Goal: Task Accomplishment & Management: Use online tool/utility

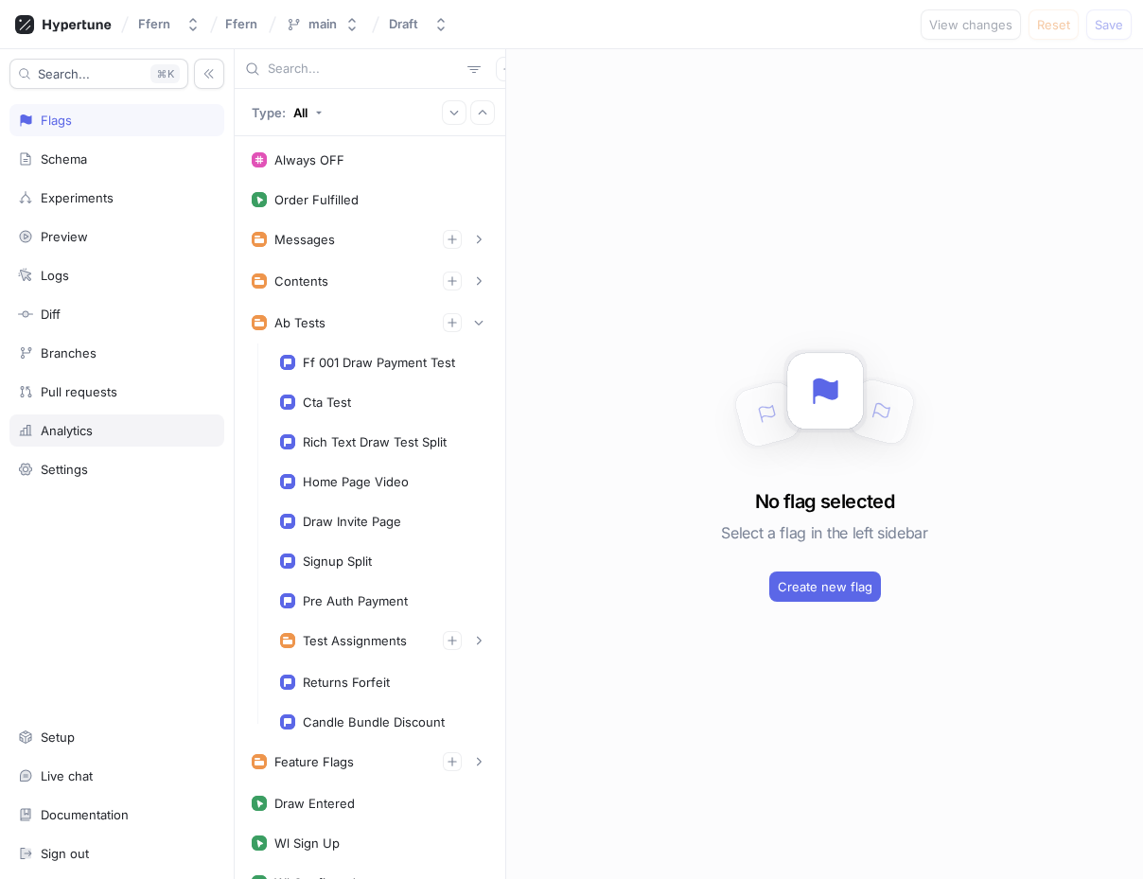
click at [104, 419] on div "Analytics" at bounding box center [116, 430] width 215 height 32
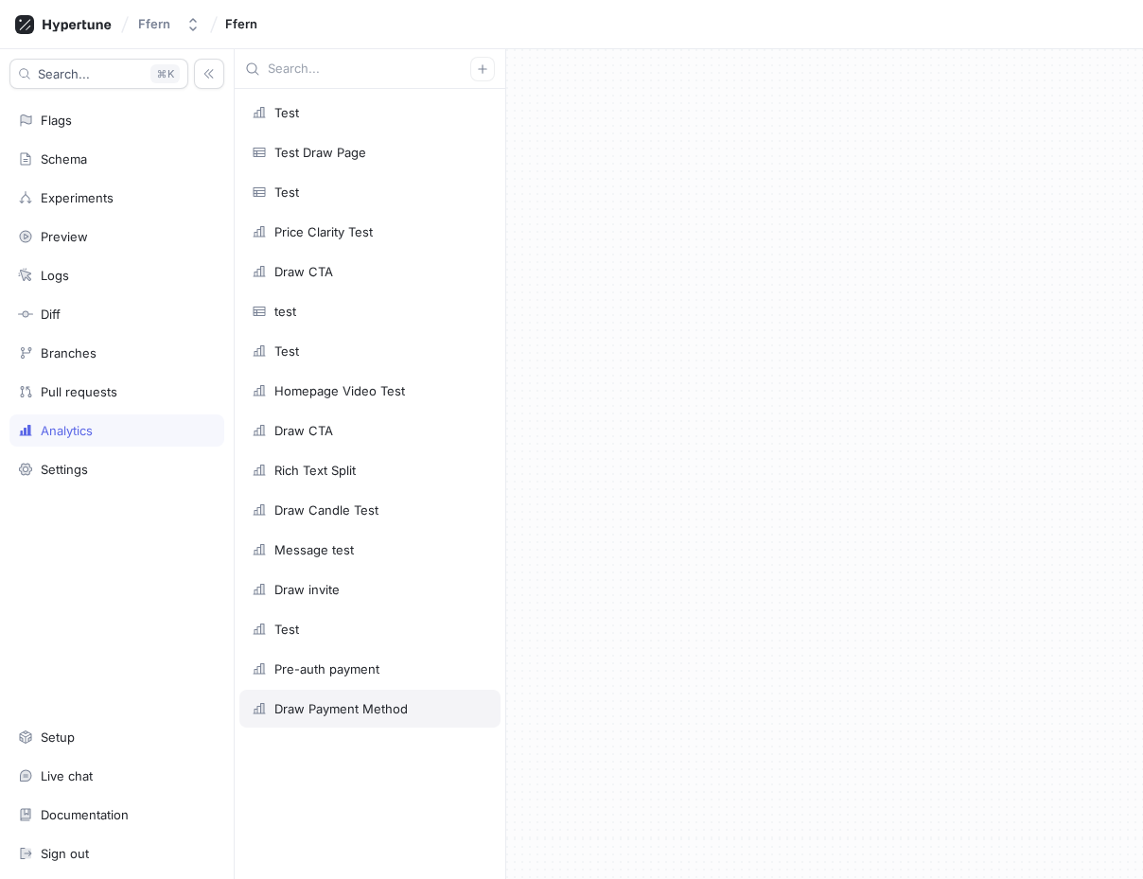
click at [370, 713] on div "Draw Payment Method" at bounding box center [340, 708] width 133 height 15
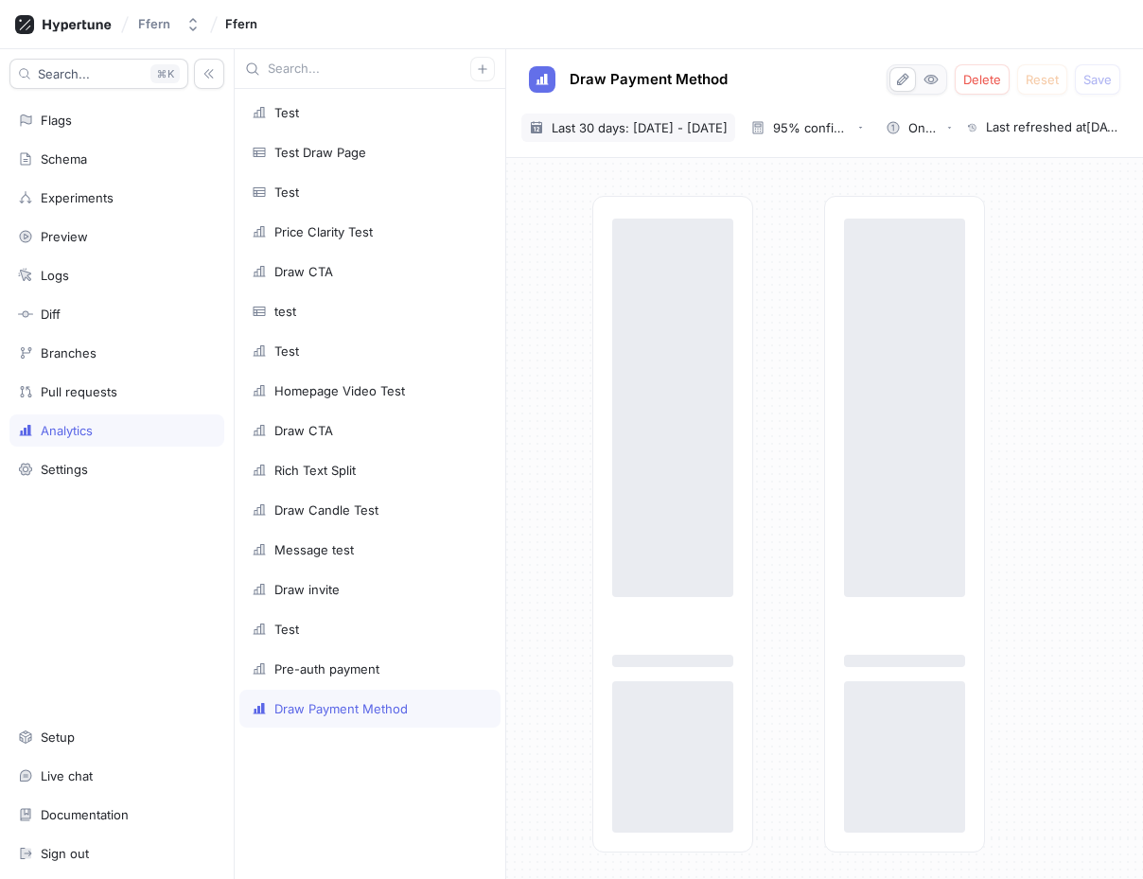
click at [651, 118] on span "Last 30 days: [DATE] - [DATE]" at bounding box center [640, 127] width 176 height 19
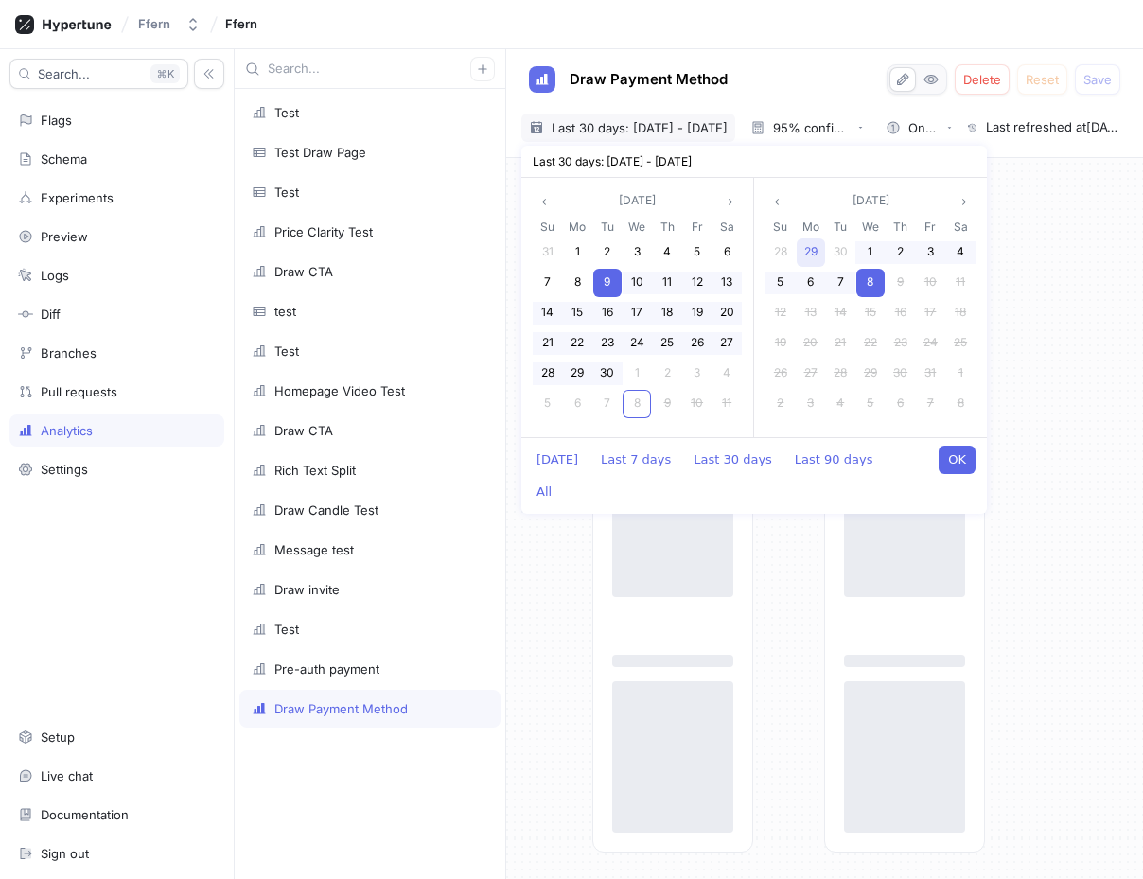
click at [807, 255] on span "29" at bounding box center [810, 251] width 13 height 14
click at [866, 278] on div "8" at bounding box center [870, 283] width 28 height 28
click at [804, 249] on span "29" at bounding box center [810, 251] width 13 height 14
click at [871, 291] on div "8" at bounding box center [870, 283] width 28 height 28
click at [799, 254] on div "29" at bounding box center [811, 252] width 28 height 28
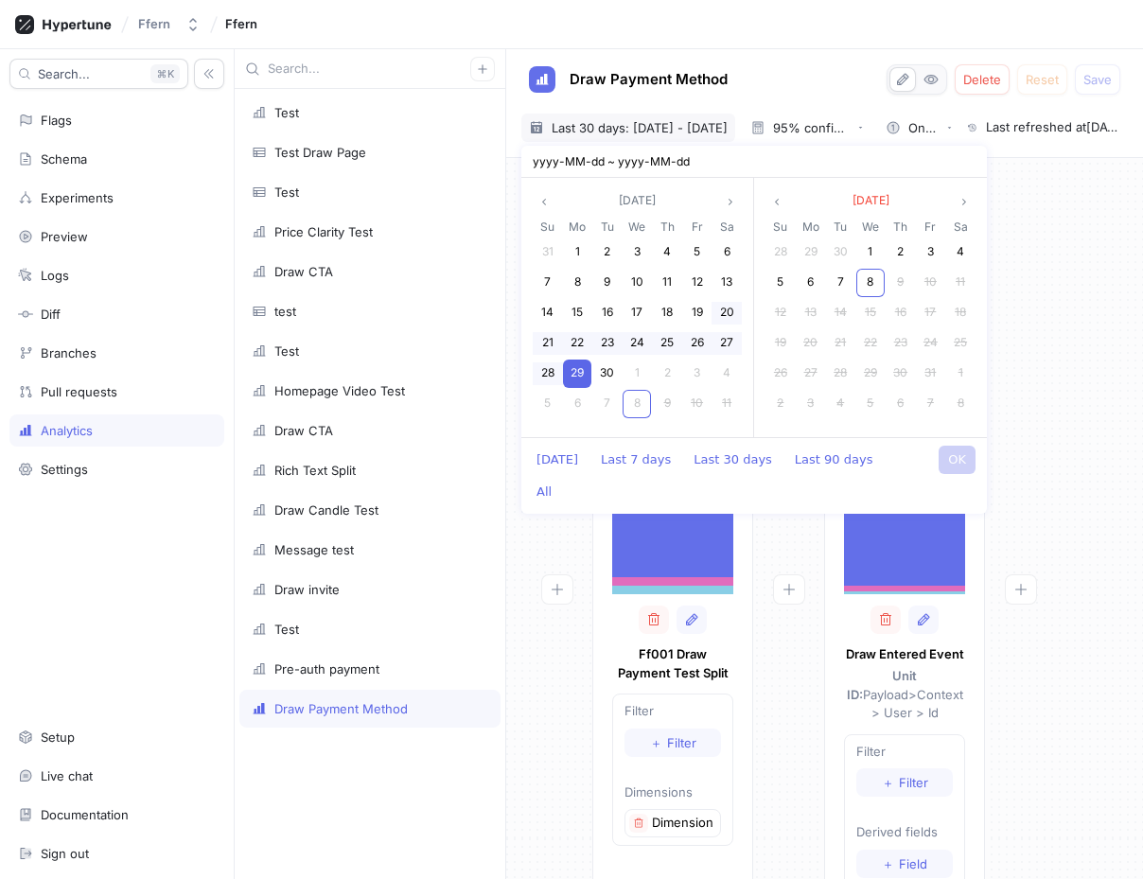
click at [1063, 479] on div "[Control - Zero Pound (Setup intent)] Count: 31,511 [Control - Zero Pound (Setu…" at bounding box center [824, 641] width 607 height 891
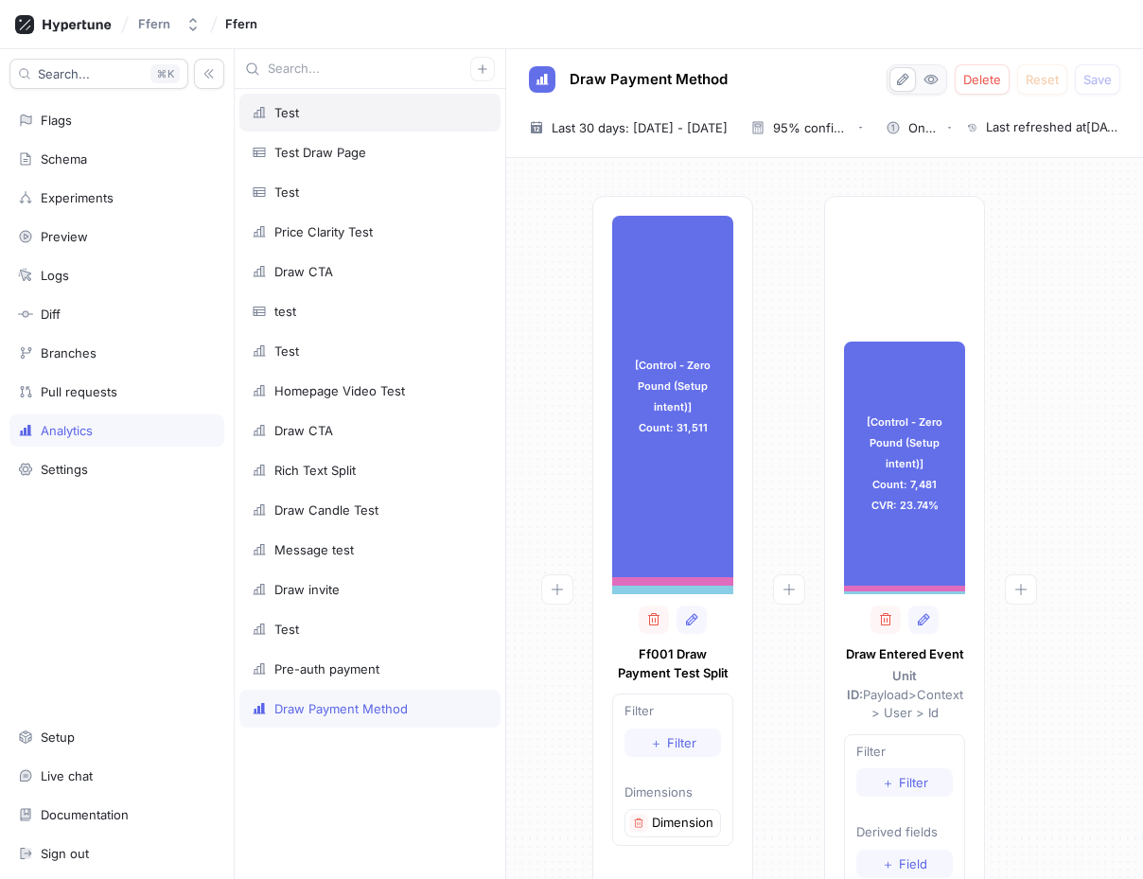
click at [341, 106] on div "Test" at bounding box center [370, 112] width 237 height 15
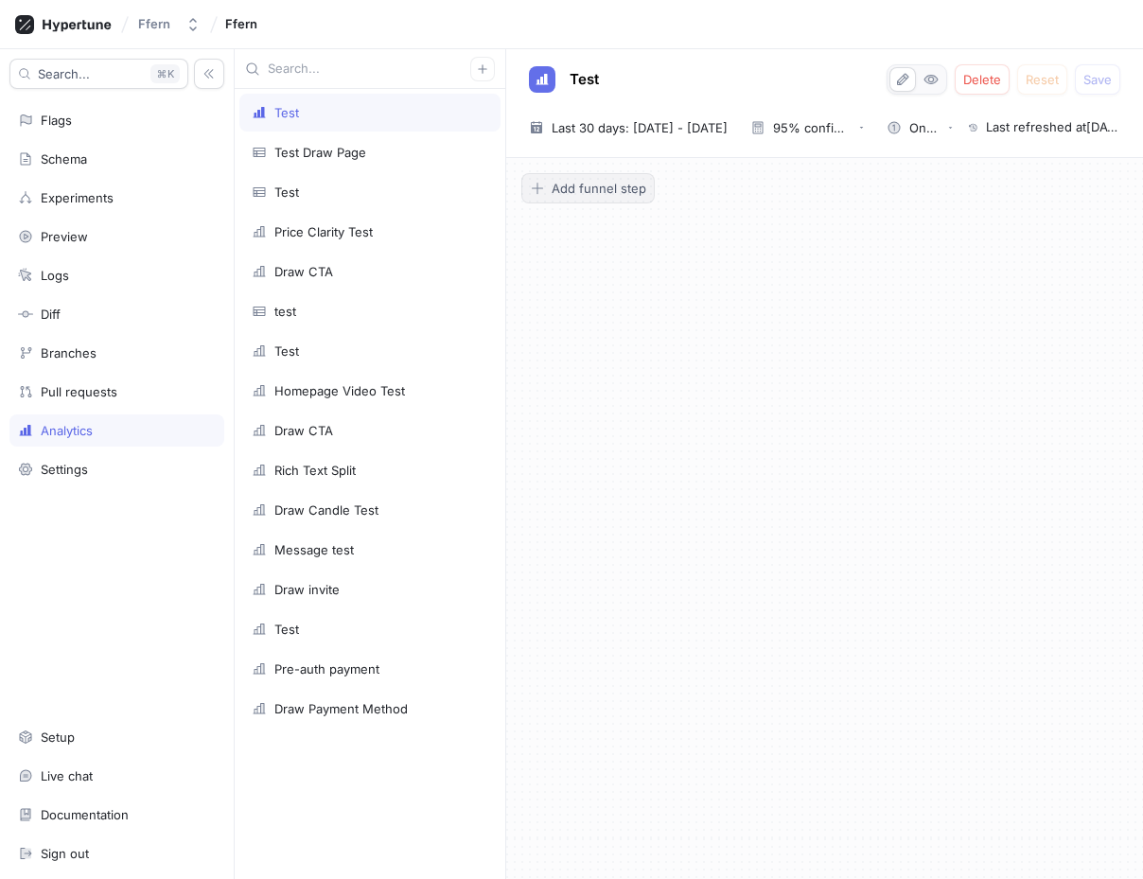
click at [600, 199] on button "Add funnel step" at bounding box center [587, 188] width 133 height 30
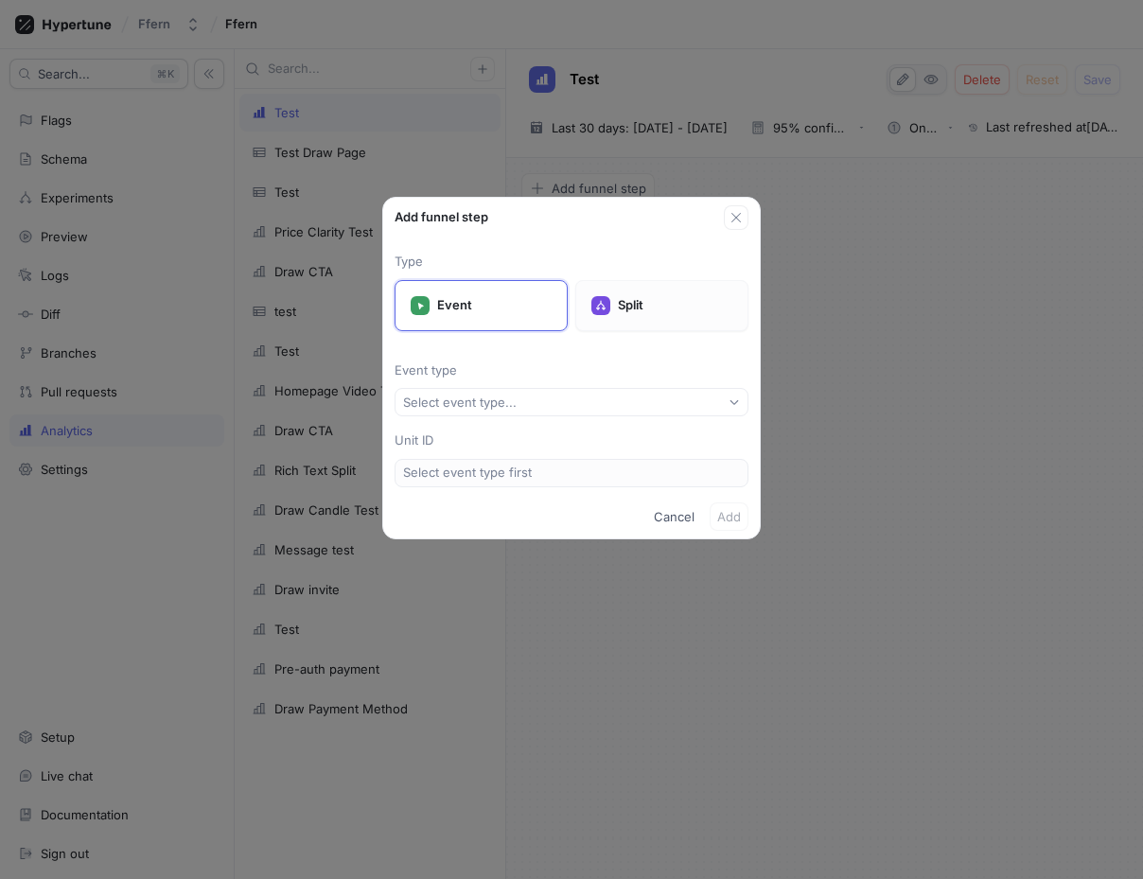
click at [631, 311] on p "Split" at bounding box center [675, 305] width 114 height 19
click at [554, 398] on button "Select experiment..." at bounding box center [572, 402] width 354 height 28
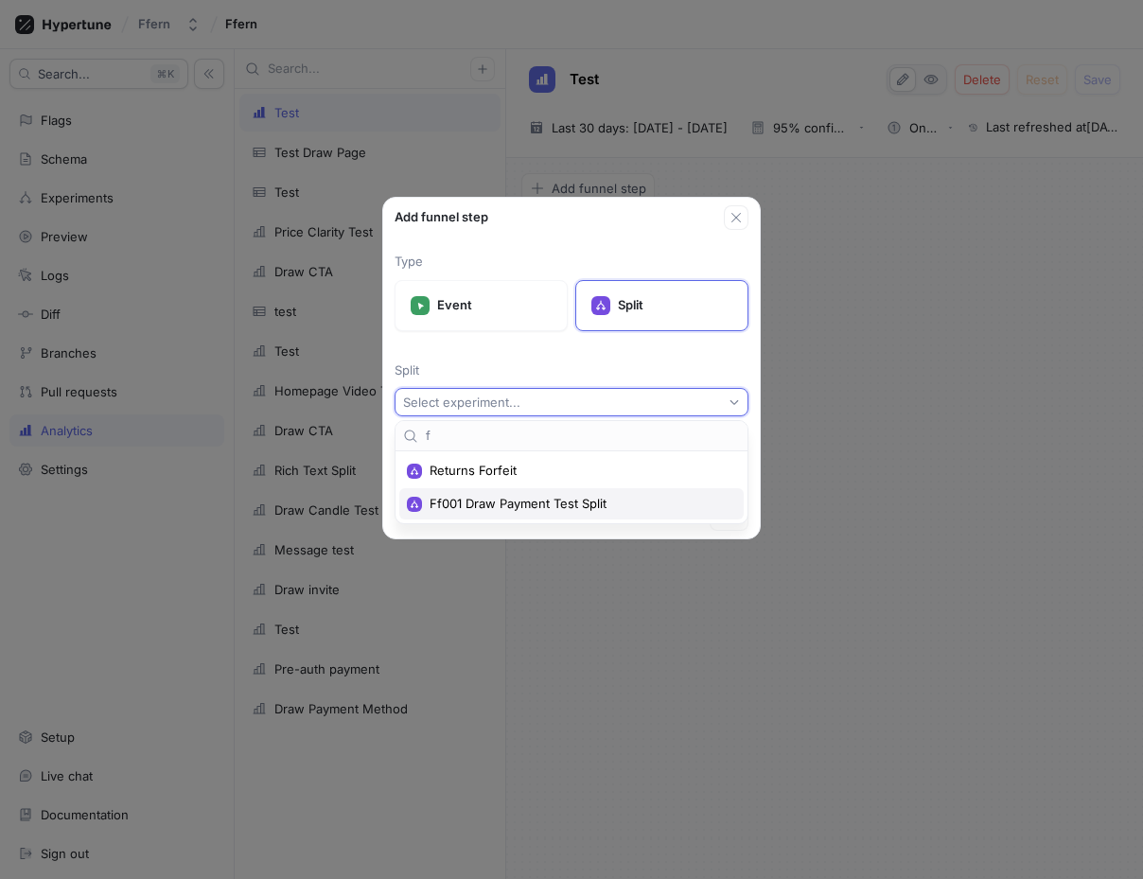
type input "f"
click at [518, 502] on span "Ff001 Draw Payment Test Split" at bounding box center [578, 504] width 297 height 16
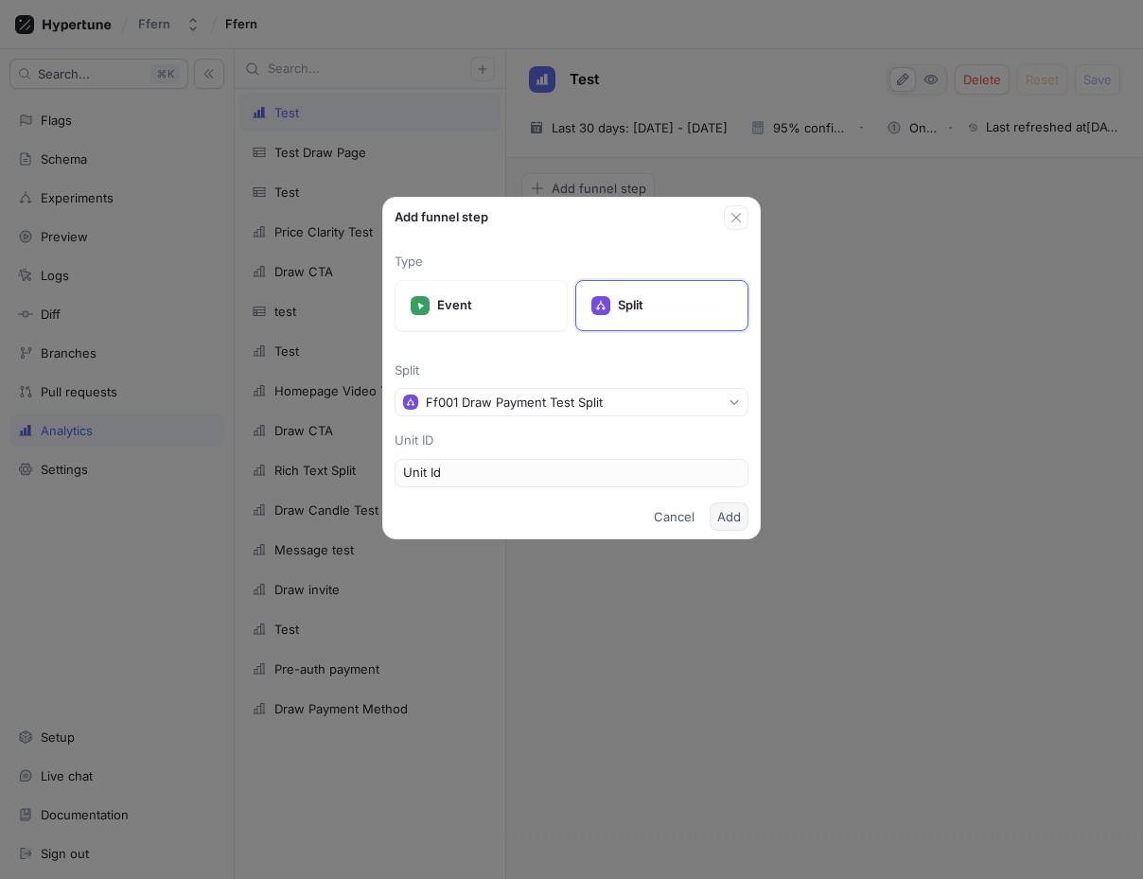
click at [729, 516] on span "Add" at bounding box center [729, 516] width 24 height 11
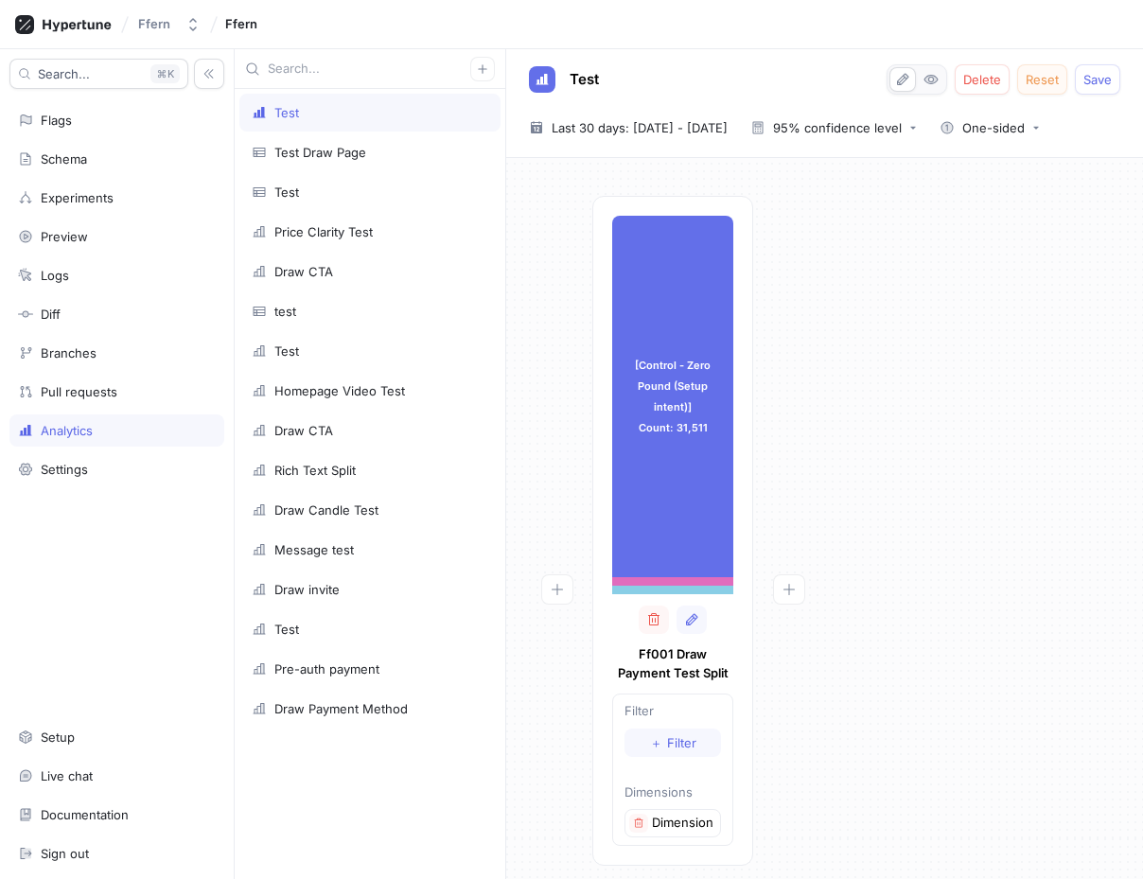
click at [1053, 87] on button "Reset" at bounding box center [1042, 79] width 50 height 30
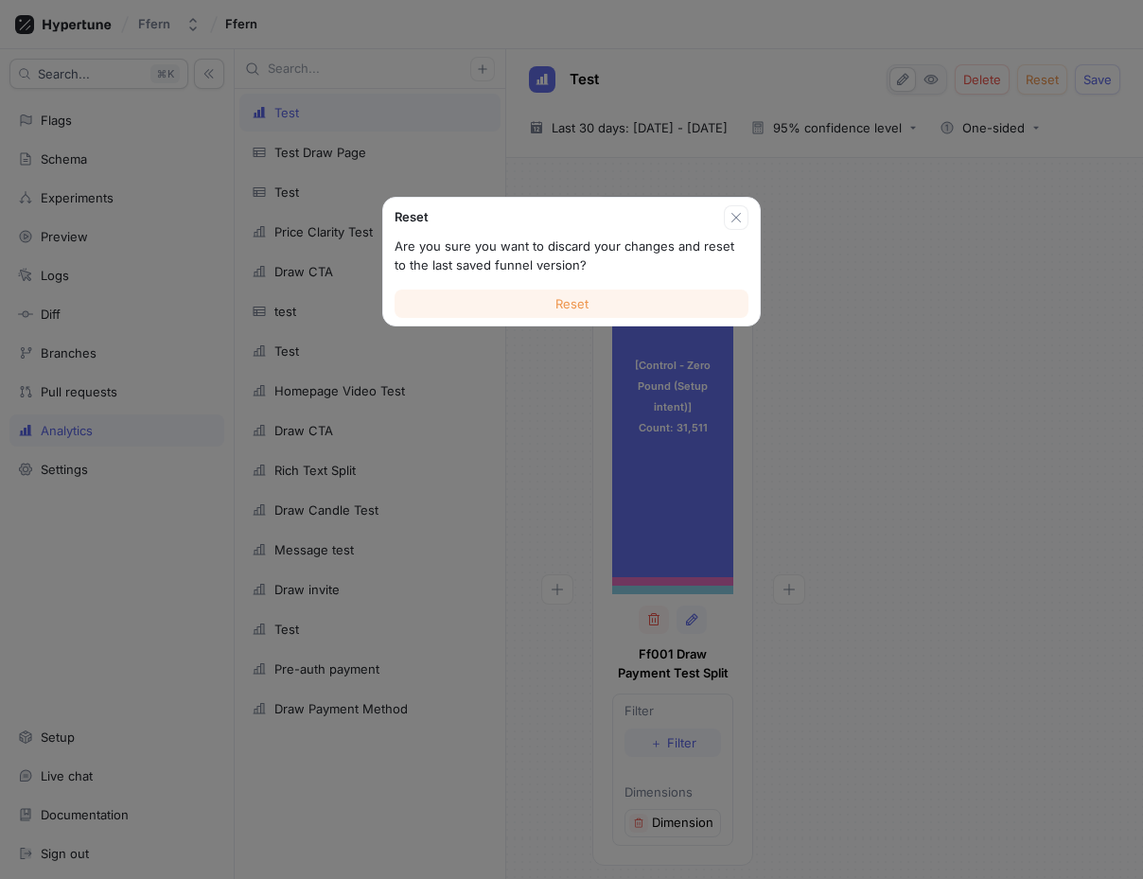
click at [554, 301] on button "Reset" at bounding box center [572, 304] width 354 height 28
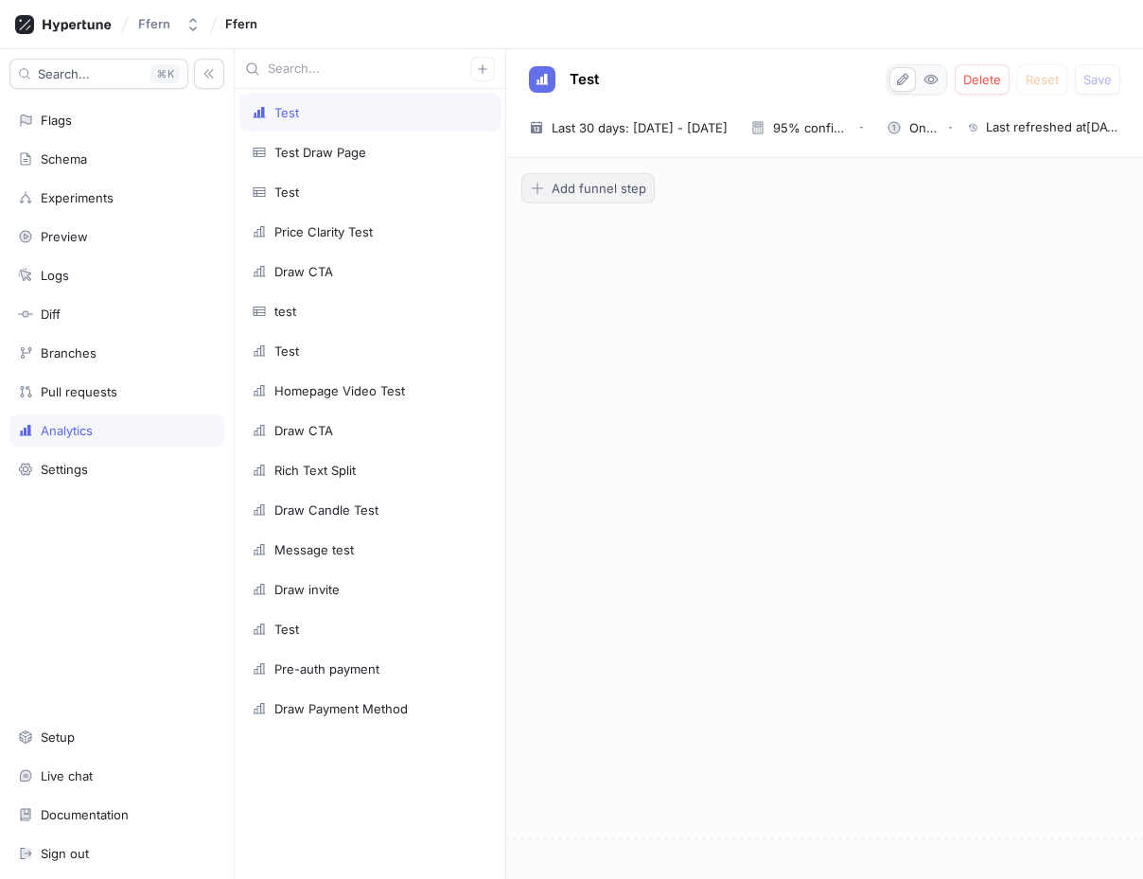
click at [568, 174] on button "Add funnel step" at bounding box center [587, 188] width 133 height 30
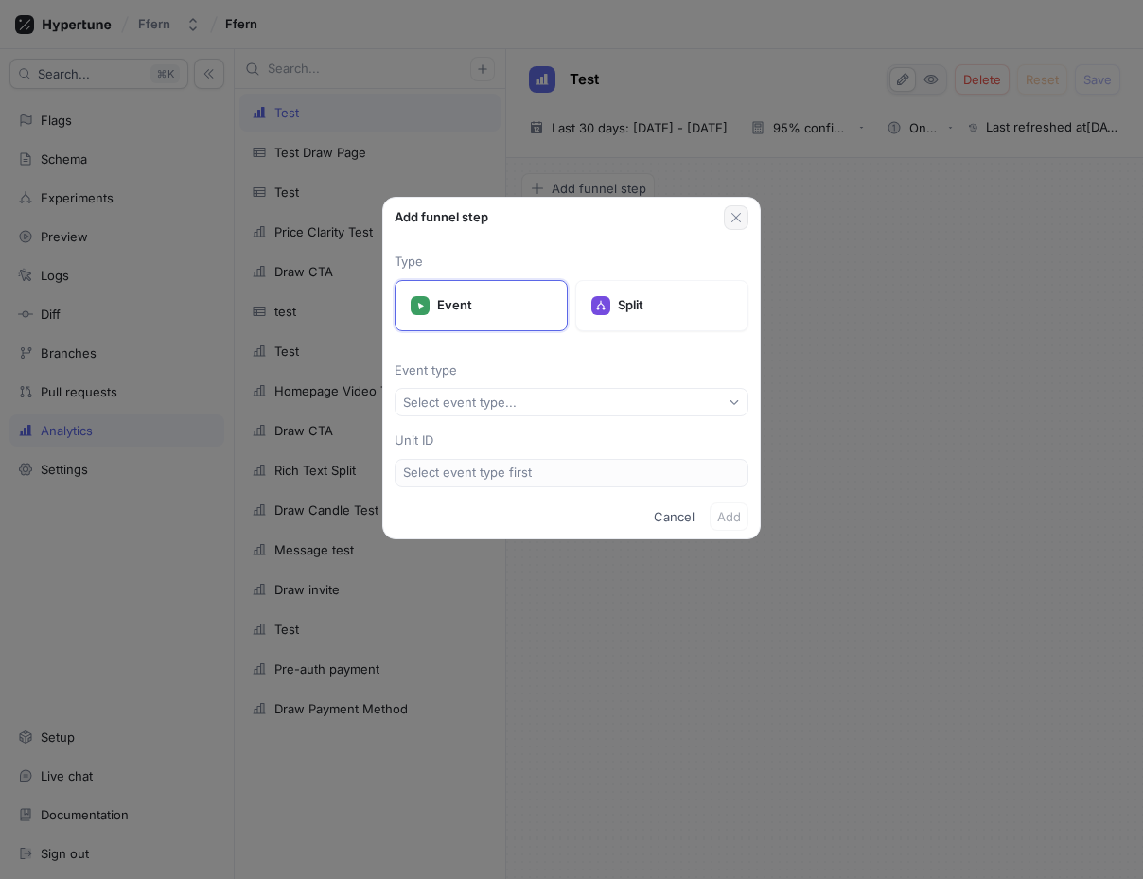
click at [725, 213] on button "button" at bounding box center [736, 217] width 25 height 25
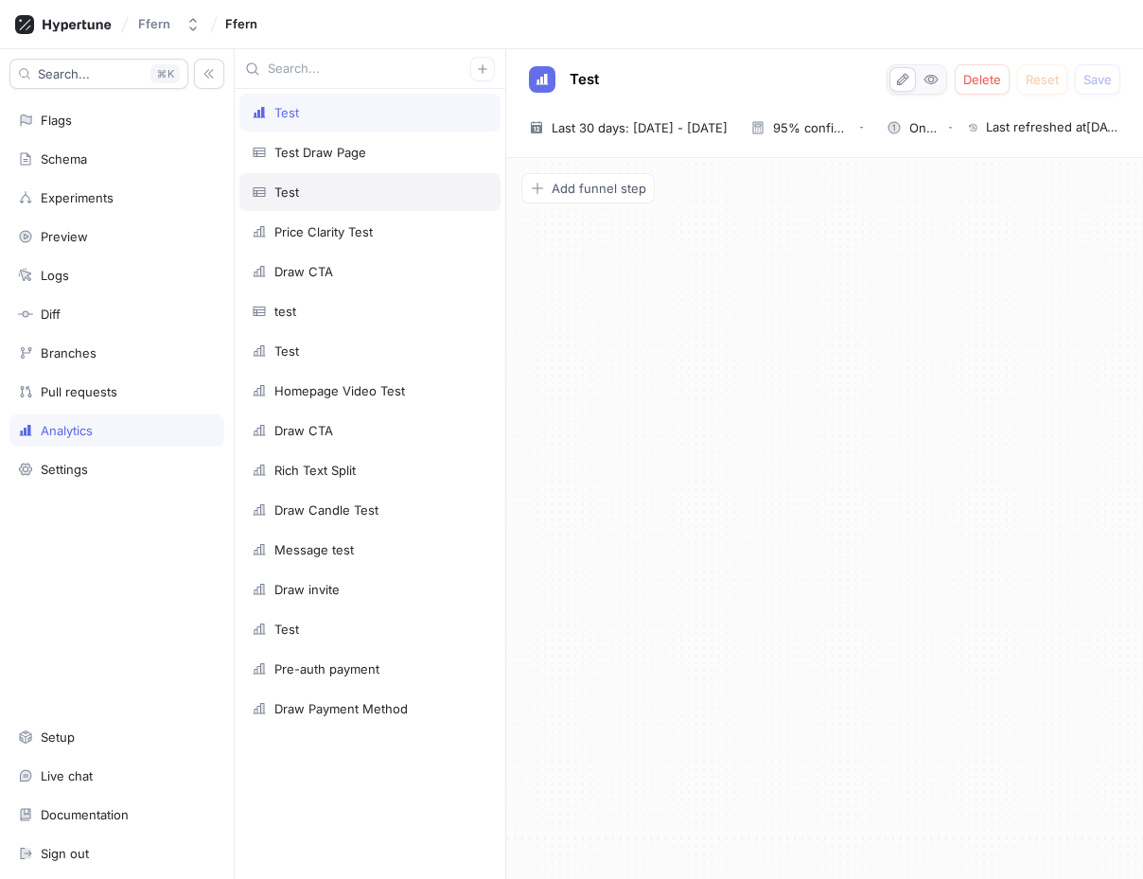
click at [390, 189] on div "Test" at bounding box center [370, 192] width 237 height 15
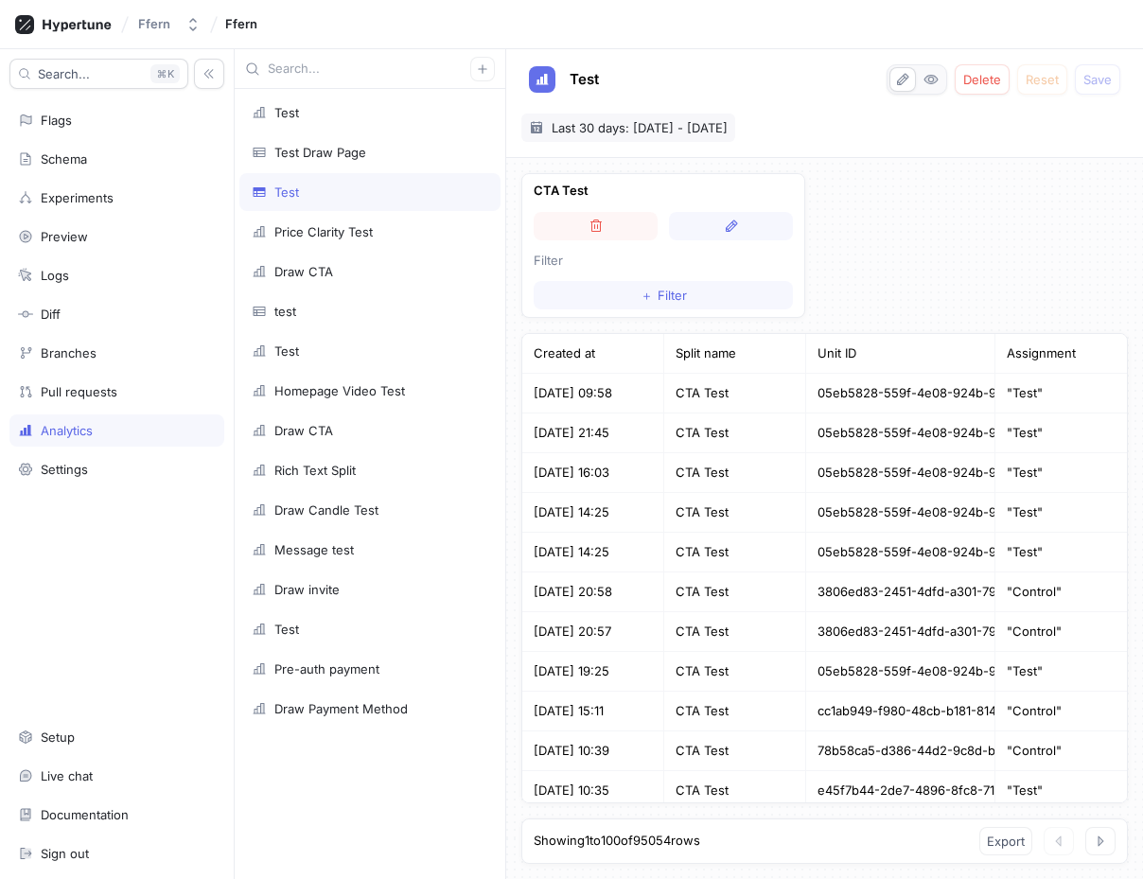
click at [632, 123] on span "Last 30 days: [DATE] - [DATE]" at bounding box center [640, 127] width 176 height 19
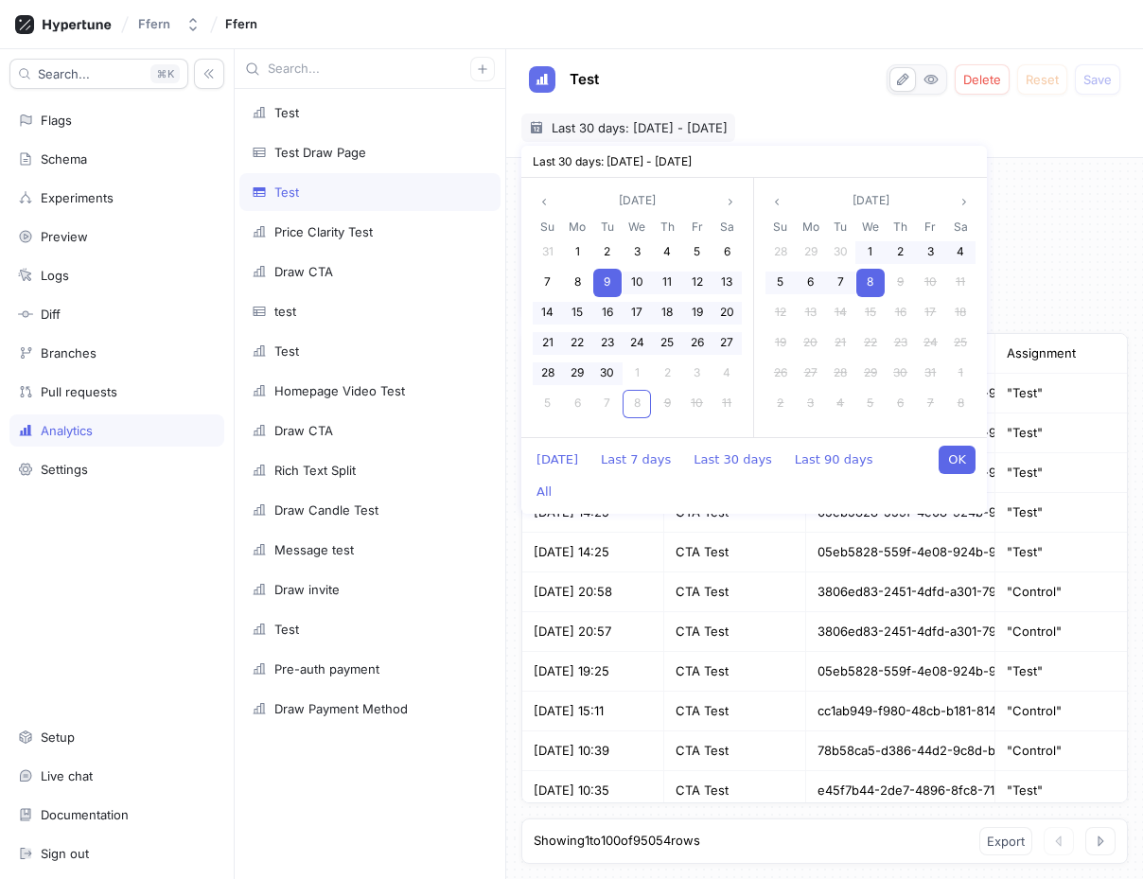
click at [958, 454] on button "OK" at bounding box center [957, 460] width 37 height 28
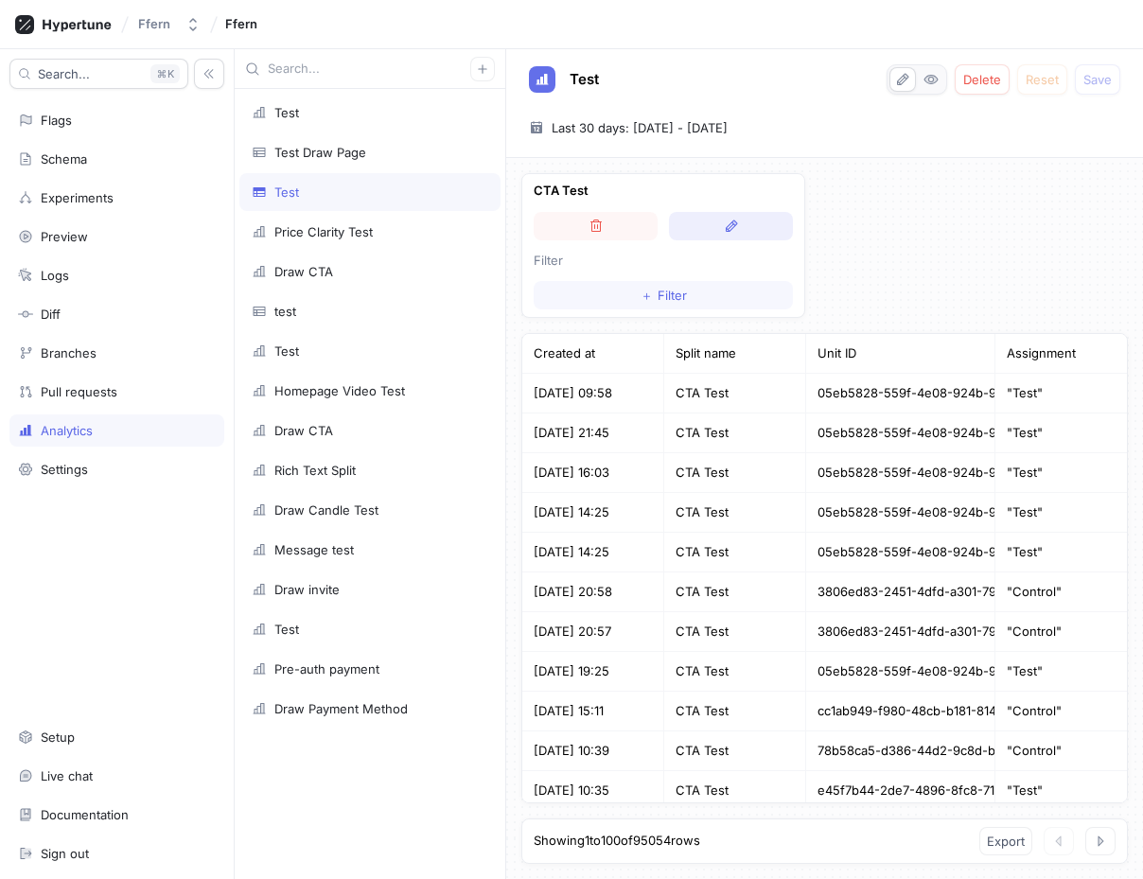
click at [726, 221] on icon "button" at bounding box center [731, 226] width 15 height 15
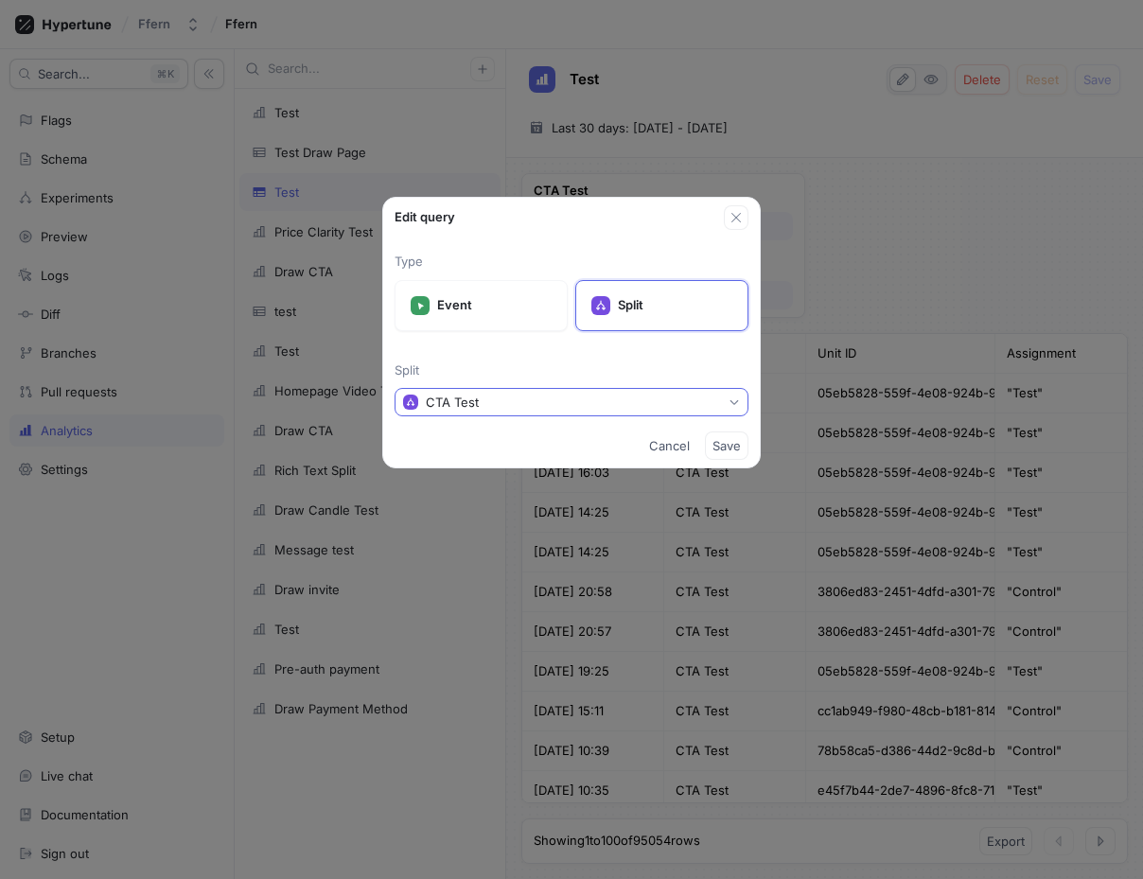
click at [566, 400] on button "CTA Test" at bounding box center [572, 402] width 354 height 28
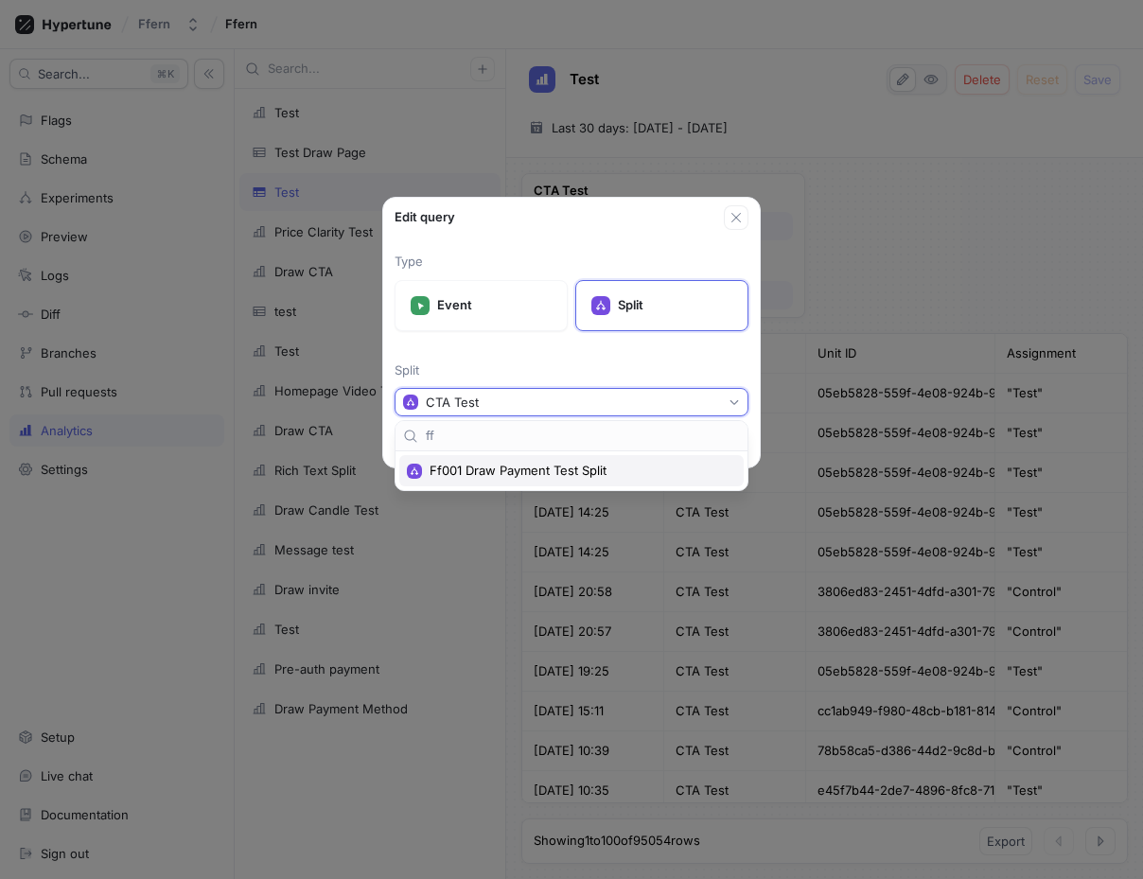
type input "ff"
click at [536, 462] on div "Ff001 Draw Payment Test Split" at bounding box center [571, 470] width 344 height 31
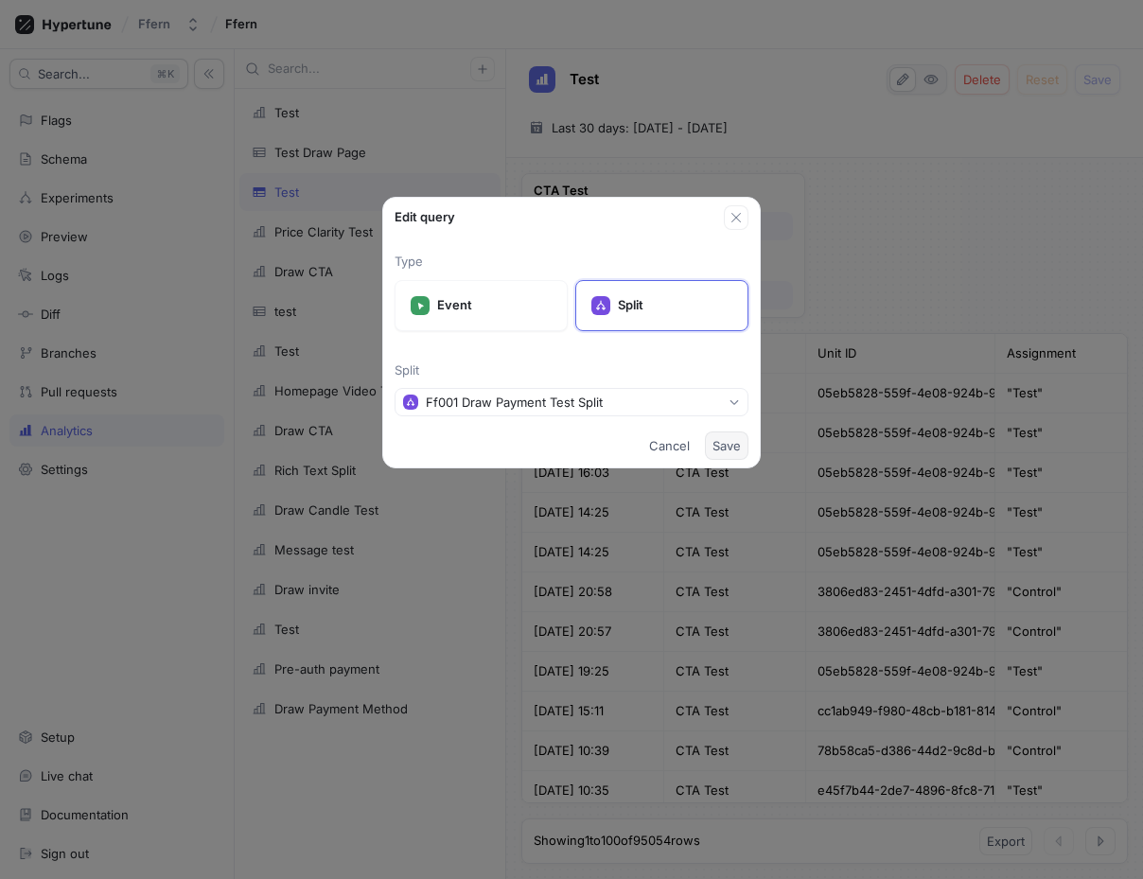
click at [712, 450] on button "Save" at bounding box center [727, 445] width 44 height 28
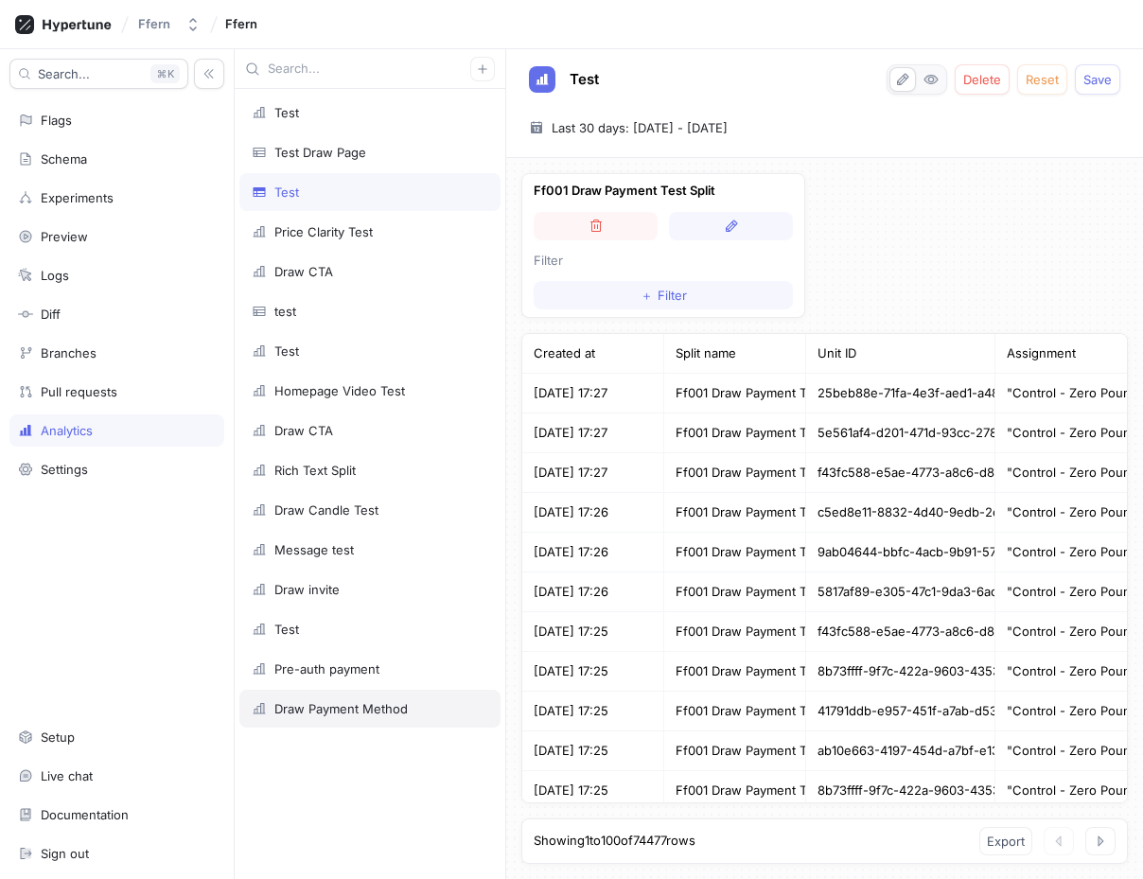
click at [341, 711] on div "Draw Payment Method" at bounding box center [340, 708] width 133 height 15
